Goal: Navigation & Orientation: Find specific page/section

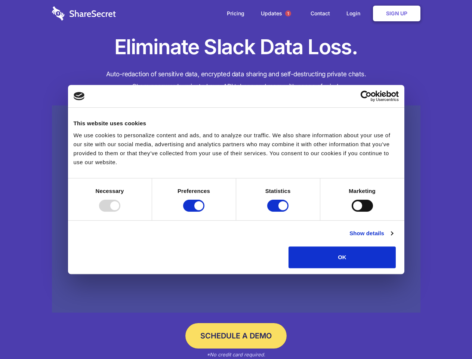
click at [120, 212] on div at bounding box center [109, 206] width 21 height 12
click at [204, 212] on input "Preferences" at bounding box center [193, 206] width 21 height 12
checkbox input "false"
click at [279, 212] on input "Statistics" at bounding box center [277, 206] width 21 height 12
checkbox input "false"
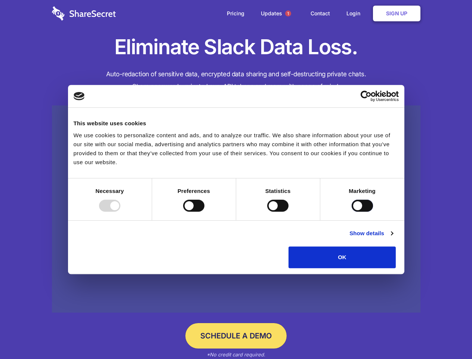
click at [352, 212] on input "Marketing" at bounding box center [362, 206] width 21 height 12
checkbox input "true"
click at [393, 238] on link "Show details" at bounding box center [370, 233] width 43 height 9
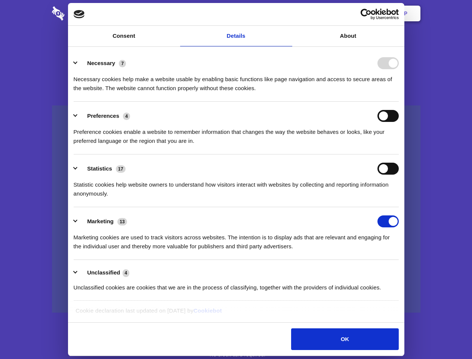
click at [399, 102] on li "Necessary 7 Necessary cookies help make a website usable by enabling basic func…" at bounding box center [236, 75] width 325 height 53
click at [288, 13] on span "1" at bounding box center [288, 13] width 6 height 6
